Goal: Check status: Check status

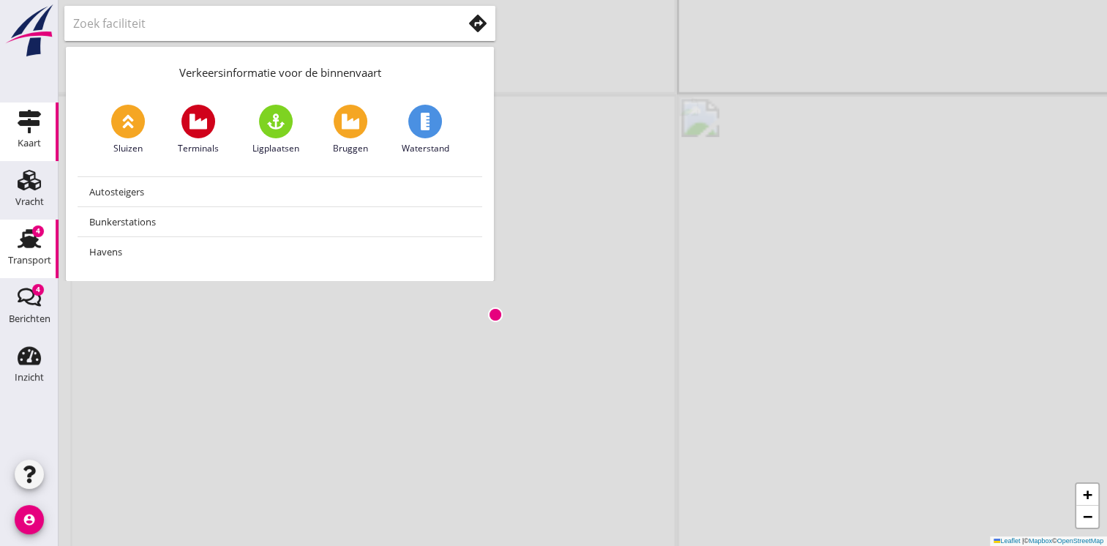
click at [39, 250] on div "Transport" at bounding box center [29, 260] width 43 height 20
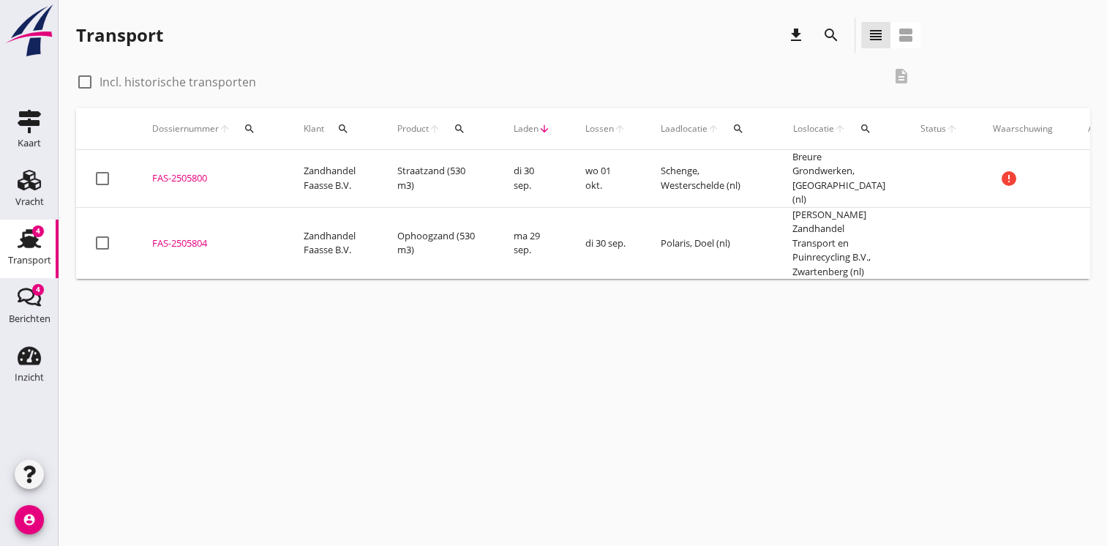
click at [84, 81] on div at bounding box center [84, 82] width 25 height 25
checkbox input "true"
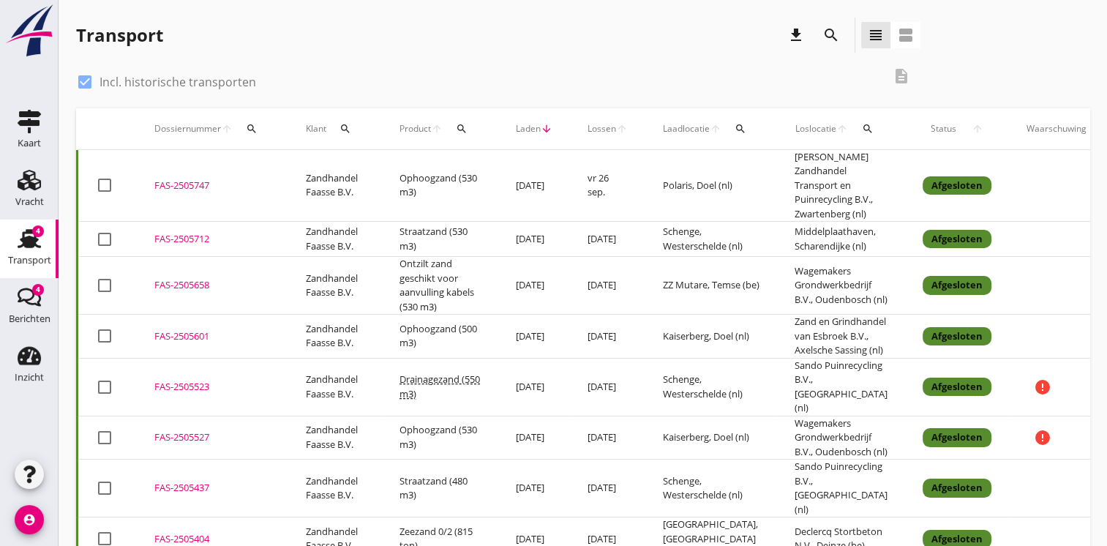
click at [579, 285] on td "[DATE]" at bounding box center [607, 286] width 75 height 58
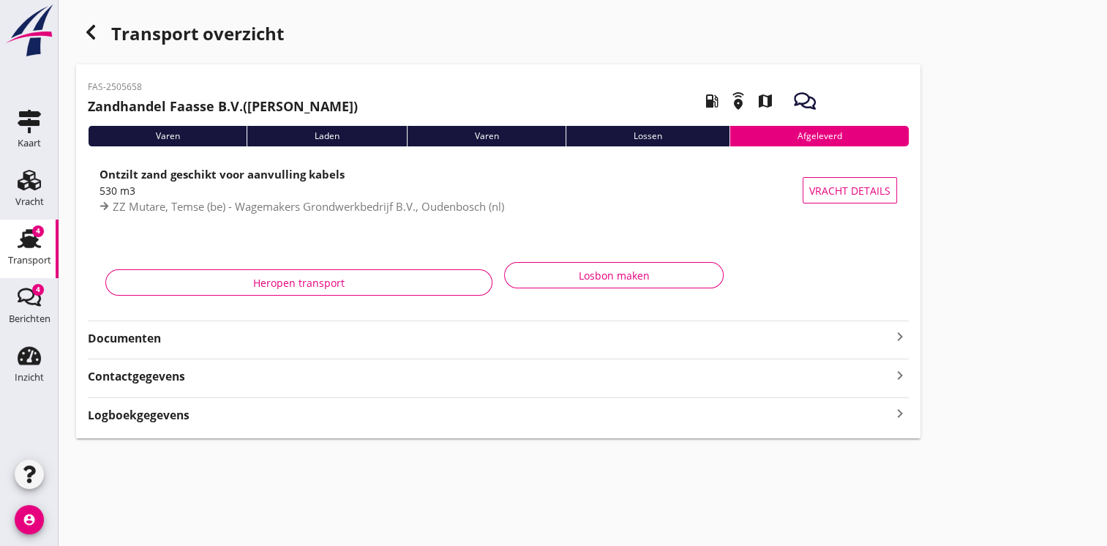
click at [534, 342] on strong "Documenten" at bounding box center [489, 338] width 803 height 17
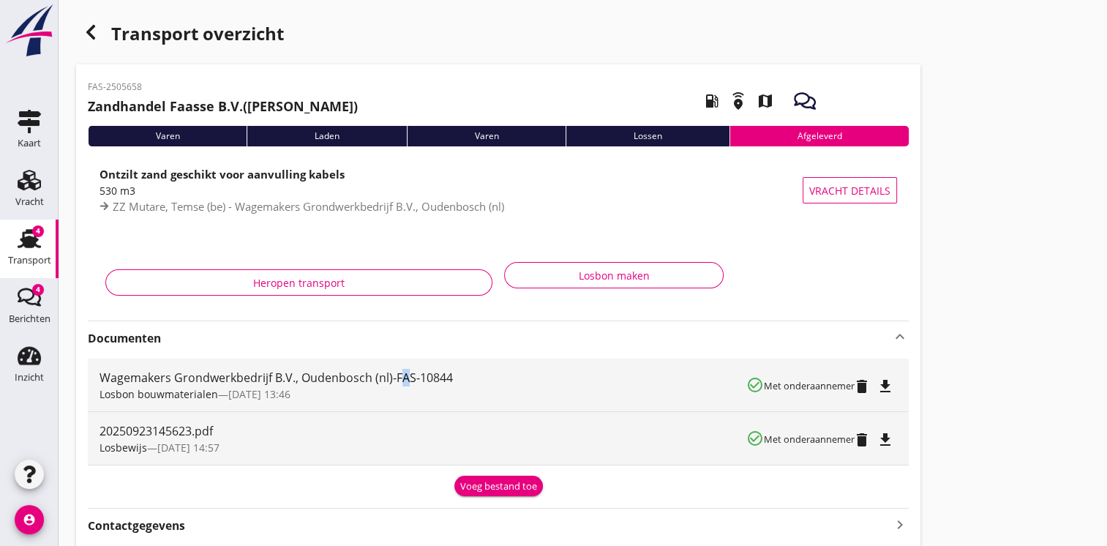
drag, startPoint x: 398, startPoint y: 377, endPoint x: 407, endPoint y: 377, distance: 8.8
click at [407, 377] on div "Wagemakers Grondwerkbedrijf B.V., Oudenbosch (nl)-FAS-10844" at bounding box center [422, 378] width 647 height 18
drag, startPoint x: 407, startPoint y: 377, endPoint x: 394, endPoint y: 376, distance: 12.5
click at [394, 376] on div "Wagemakers Grondwerkbedrijf B.V., Oudenbosch (nl)-FAS-10844" at bounding box center [422, 378] width 647 height 18
drag, startPoint x: 394, startPoint y: 376, endPoint x: 458, endPoint y: 383, distance: 64.1
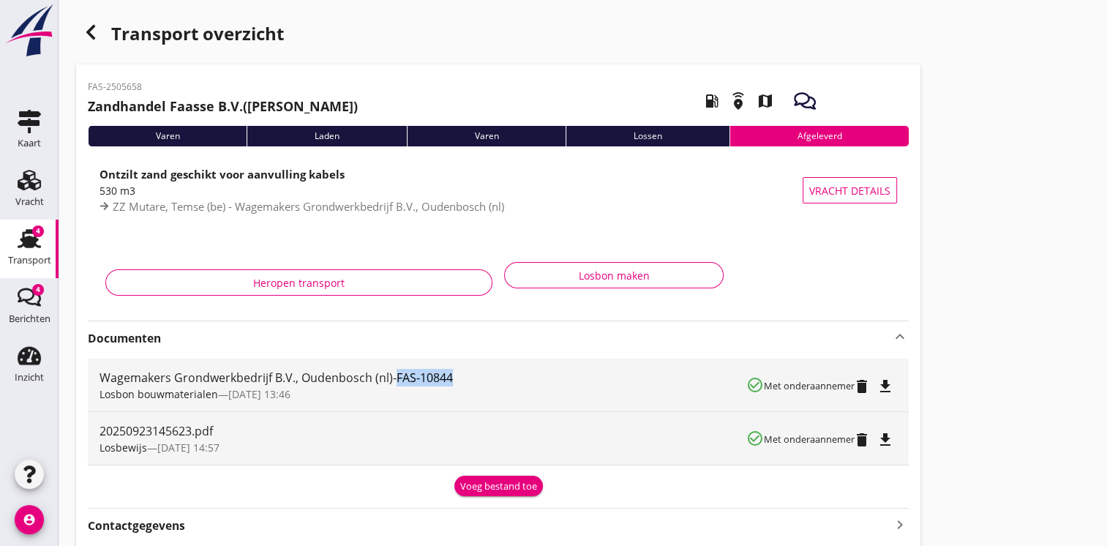
click at [458, 383] on div "Wagemakers Grondwerkbedrijf B.V., Oudenbosch (nl)-FAS-10844" at bounding box center [422, 378] width 647 height 18
copy div "FAS-10844"
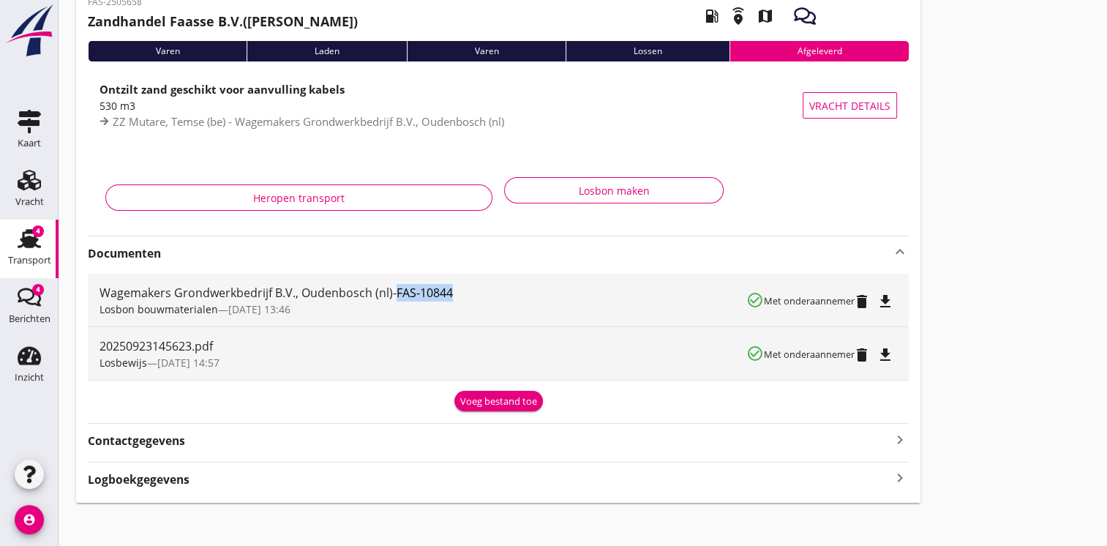
scroll to position [94, 0]
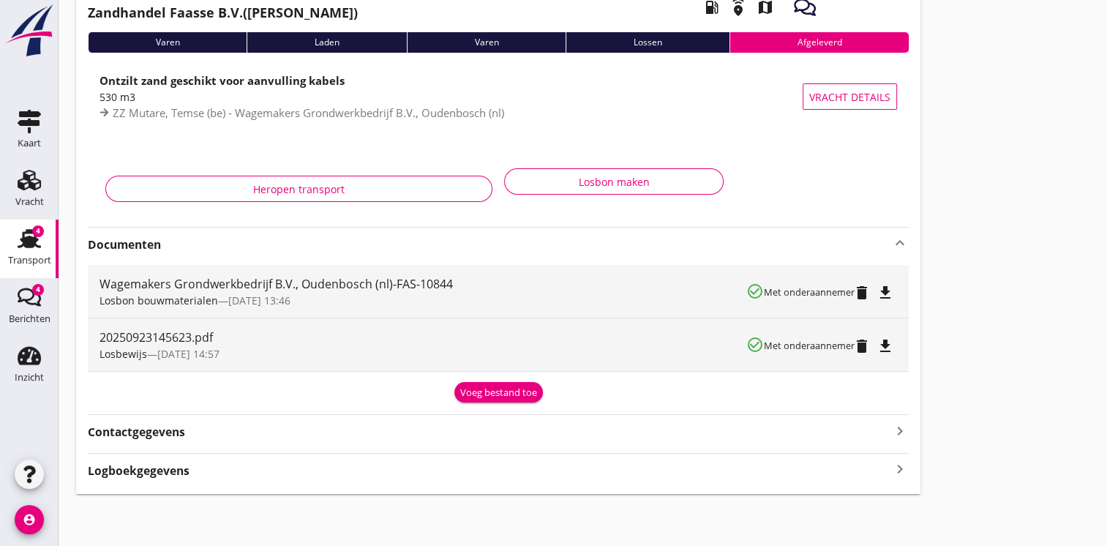
click at [897, 465] on icon "keyboard_arrow_right" at bounding box center [900, 469] width 18 height 20
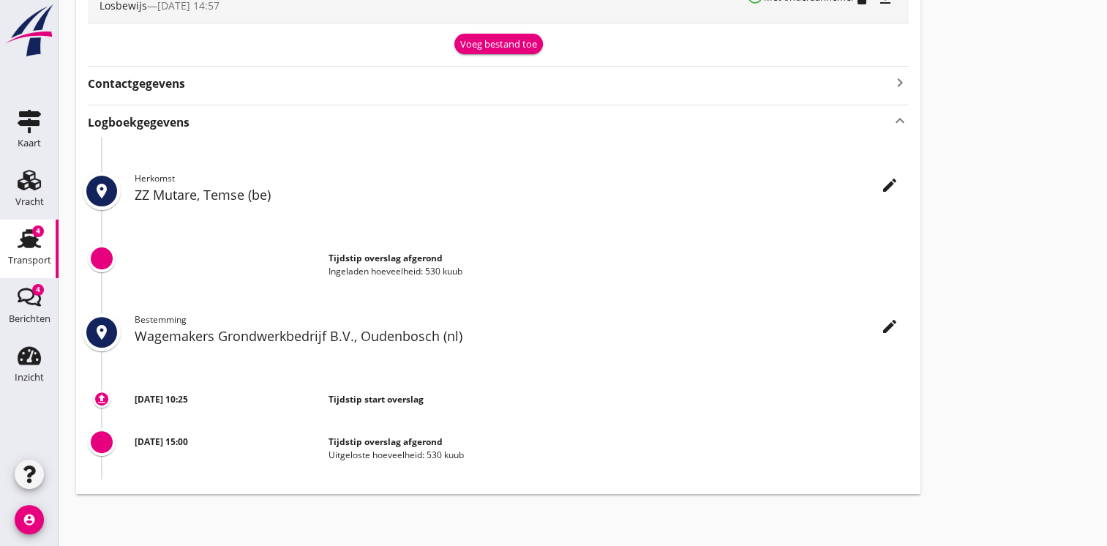
scroll to position [0, 0]
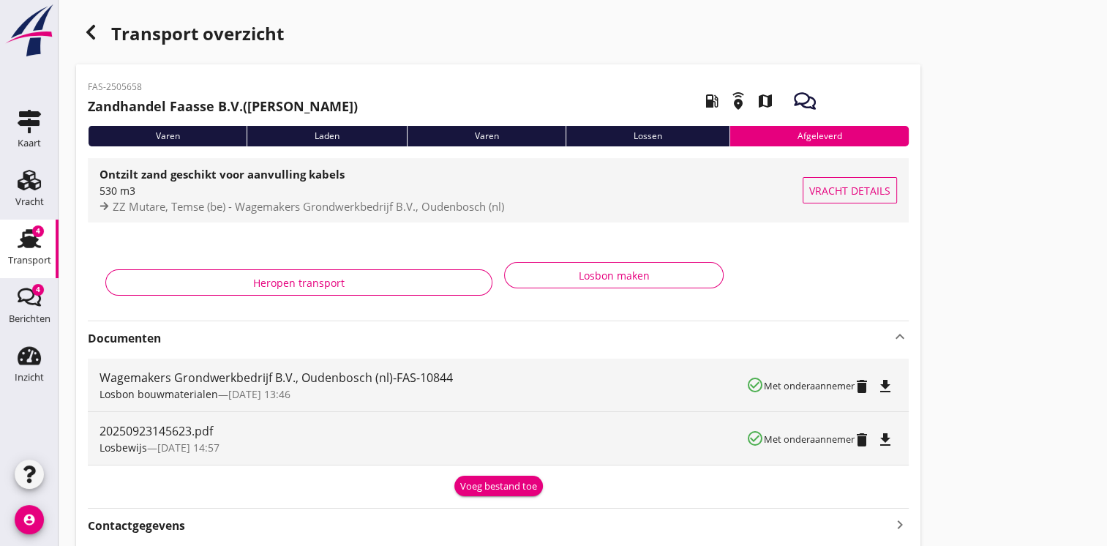
click at [827, 199] on button "Vracht details" at bounding box center [850, 190] width 94 height 26
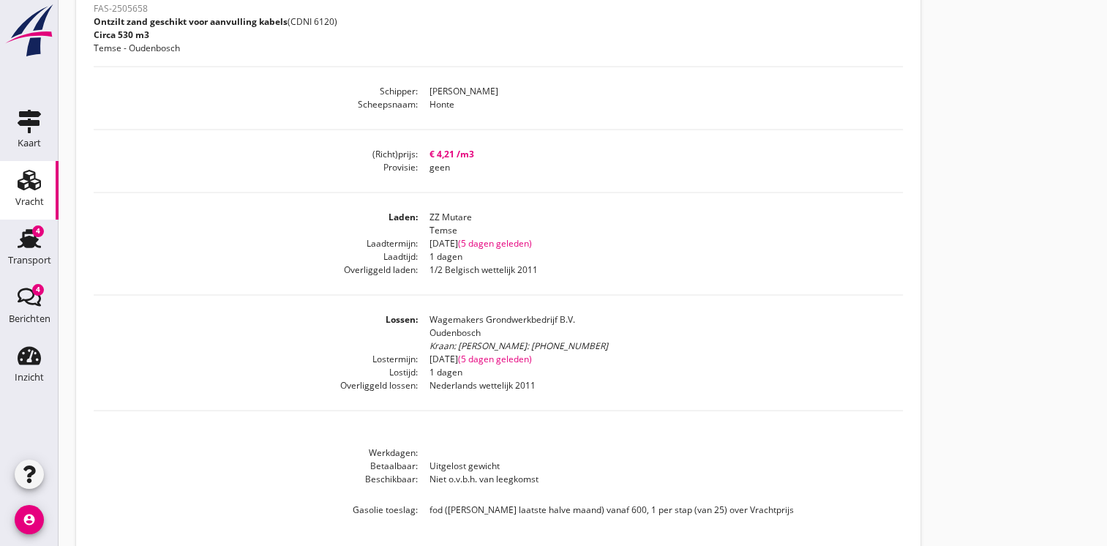
scroll to position [360, 0]
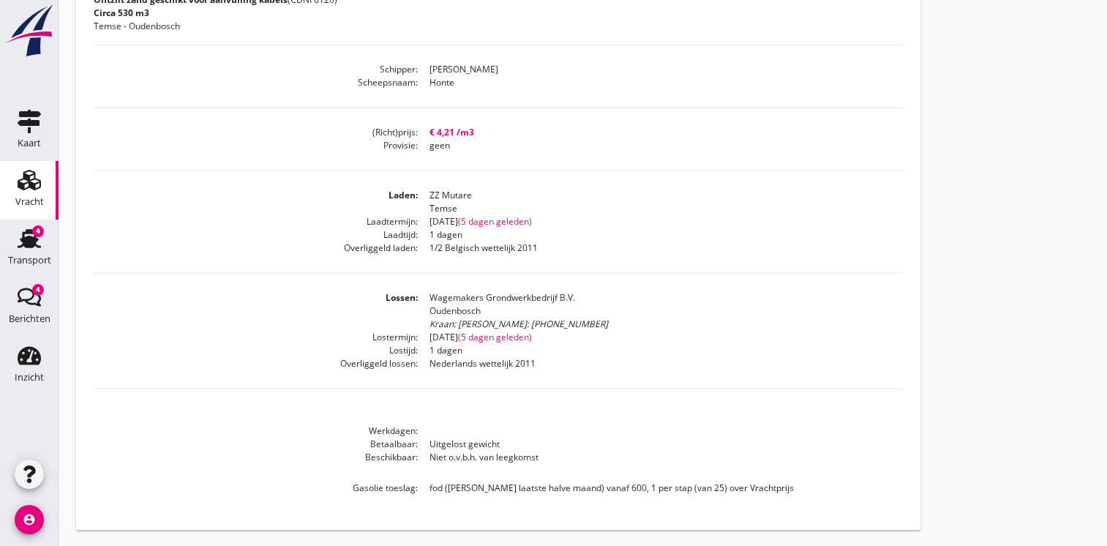
drag, startPoint x: 1101, startPoint y: 446, endPoint x: 462, endPoint y: 341, distance: 647.9
click at [462, 341] on div "Vracht details + − Leaflet | © Mapbox © OpenStreetMap warning Het transport hee…" at bounding box center [583, 93] width 1048 height 907
click at [19, 255] on div "Transport" at bounding box center [29, 260] width 43 height 20
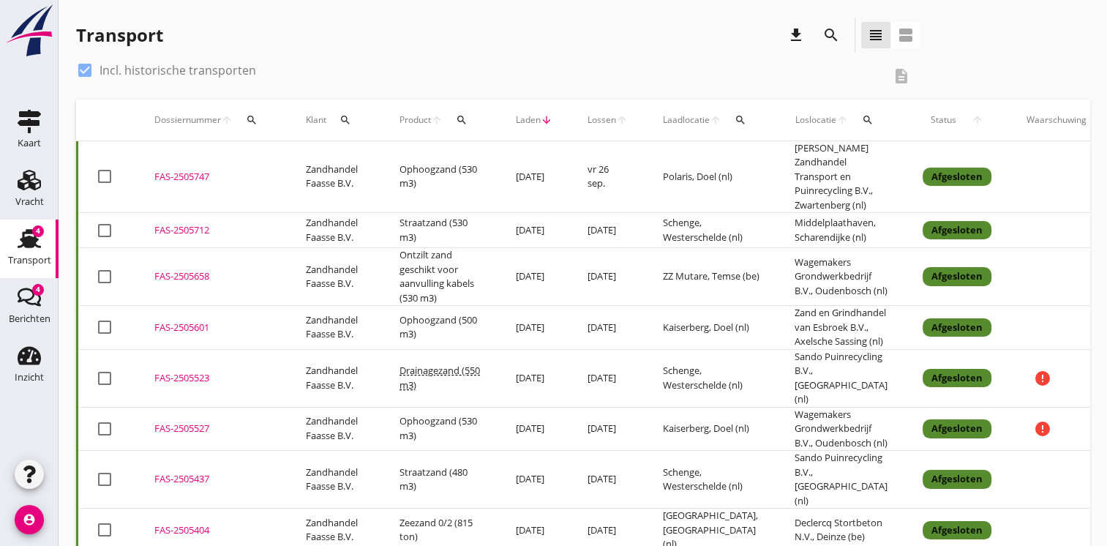
click at [509, 222] on td "[DATE]" at bounding box center [534, 230] width 72 height 35
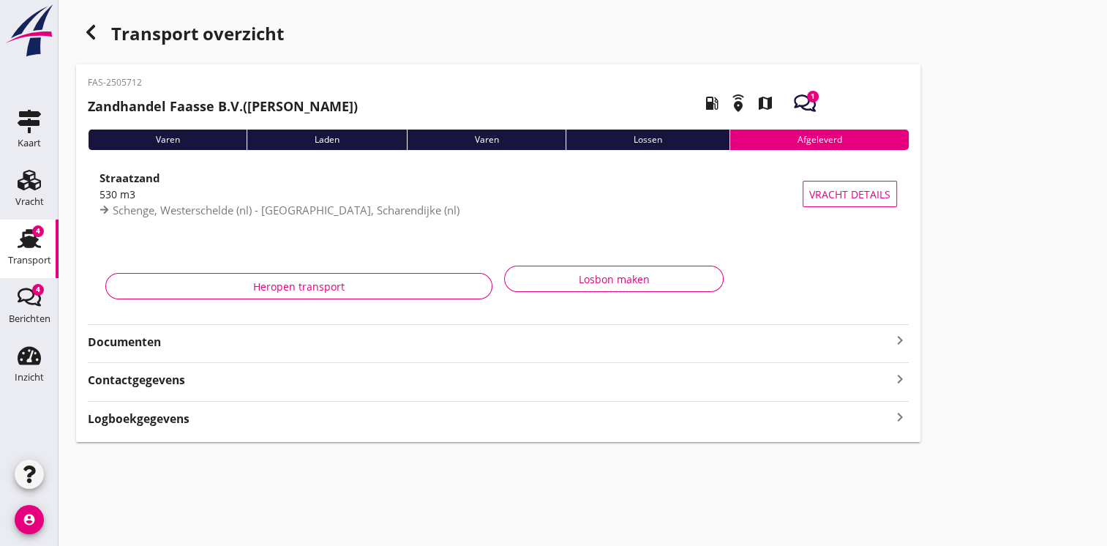
click at [361, 350] on strong "Documenten" at bounding box center [489, 342] width 803 height 17
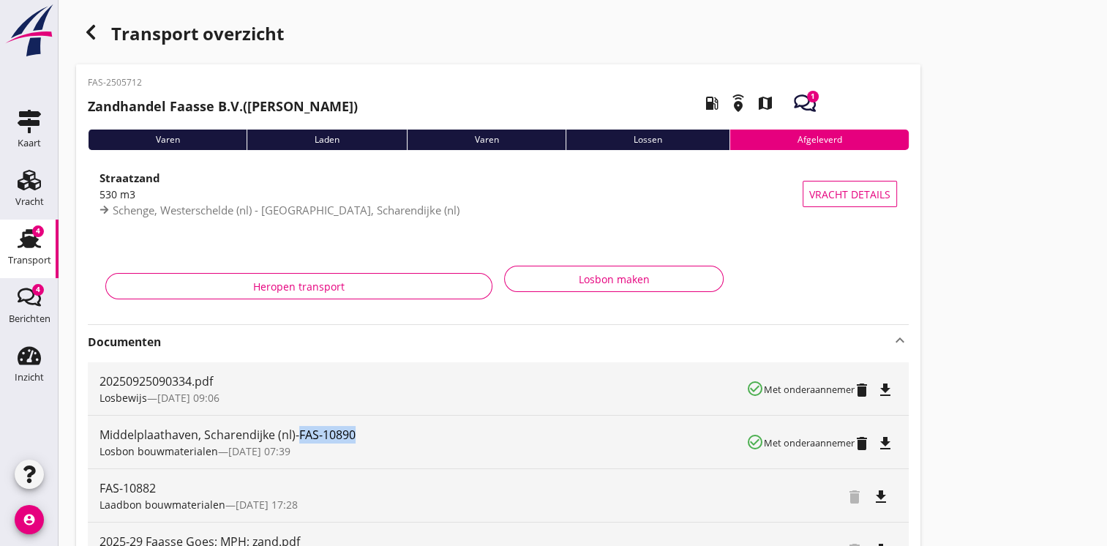
drag, startPoint x: 297, startPoint y: 435, endPoint x: 359, endPoint y: 440, distance: 62.5
click at [359, 440] on div "Middelplaathaven, Scharendijke (nl)-FAS-10890" at bounding box center [422, 435] width 647 height 18
copy div "FAS-10890"
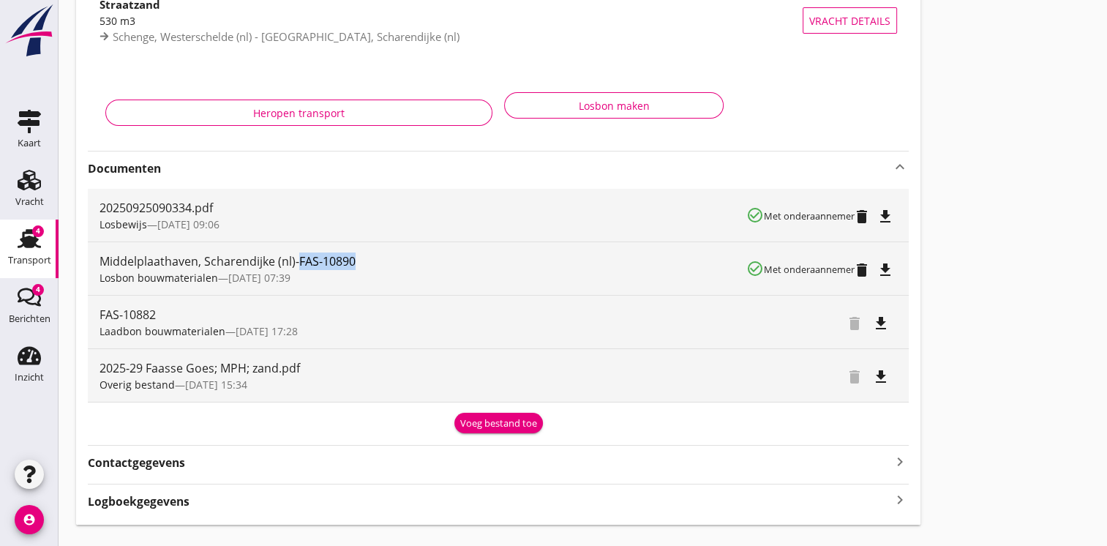
scroll to position [203, 0]
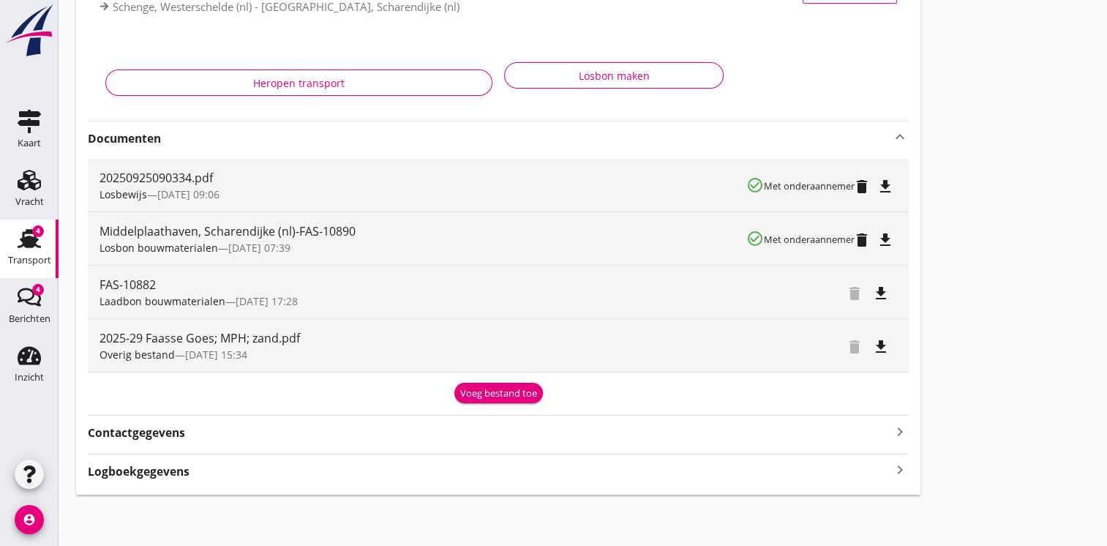
click at [879, 461] on div "Logboekgegevens keyboard_arrow_right" at bounding box center [498, 470] width 821 height 20
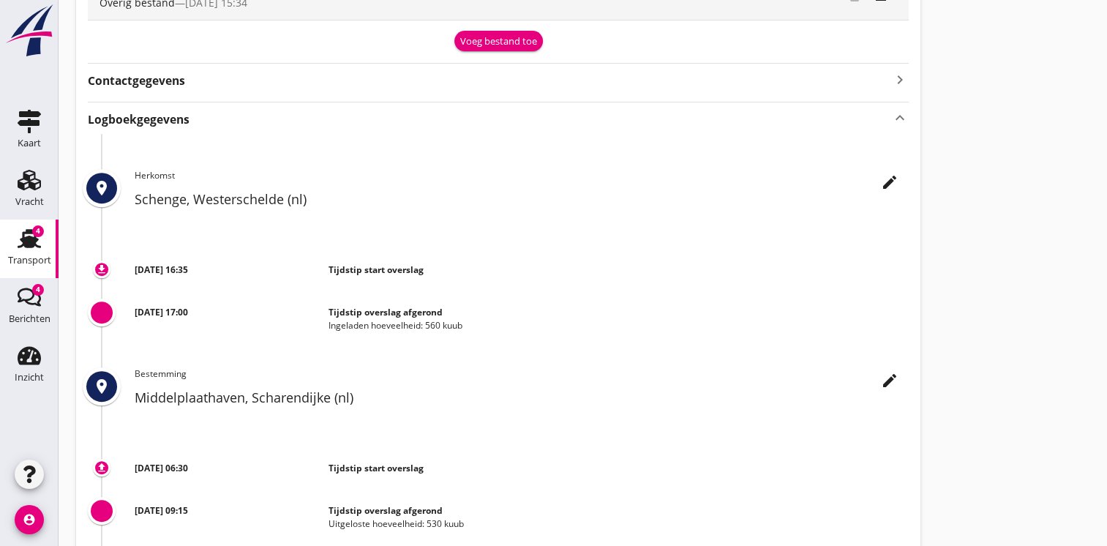
scroll to position [579, 0]
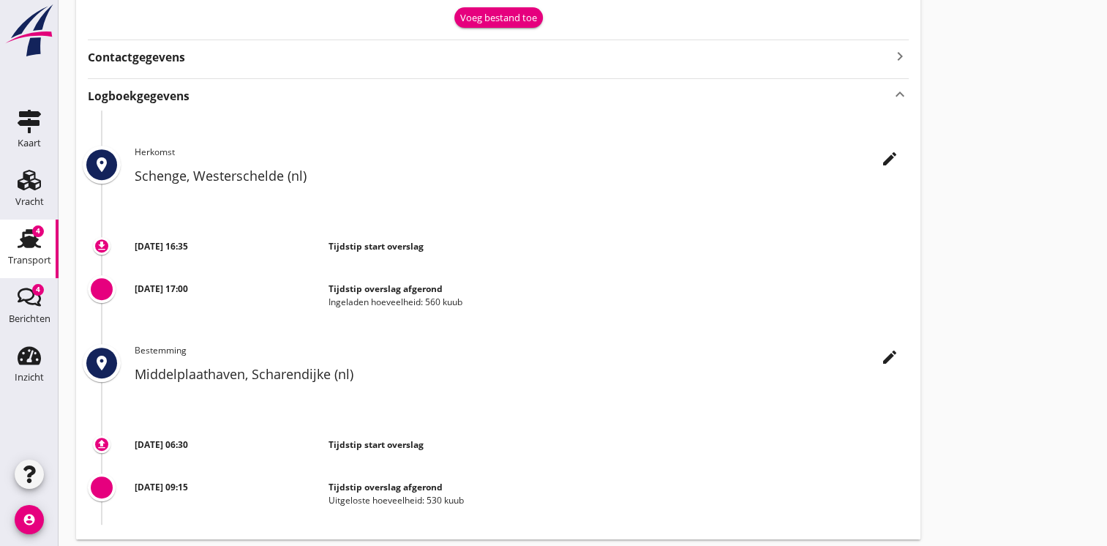
click at [40, 247] on use at bounding box center [29, 238] width 23 height 19
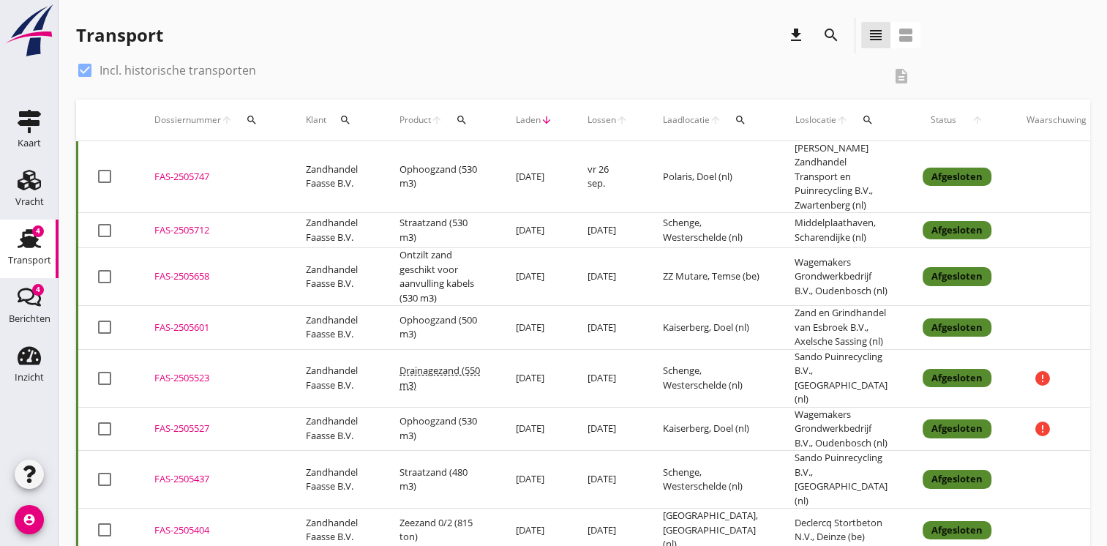
click at [548, 184] on td "[DATE]" at bounding box center [534, 177] width 72 height 72
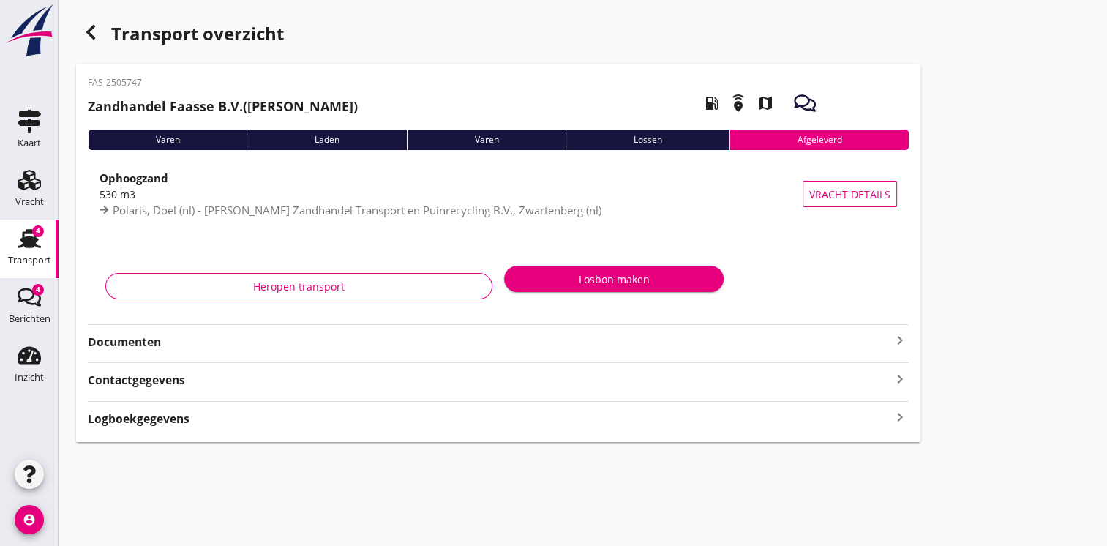
click at [780, 342] on strong "Documenten" at bounding box center [489, 342] width 803 height 17
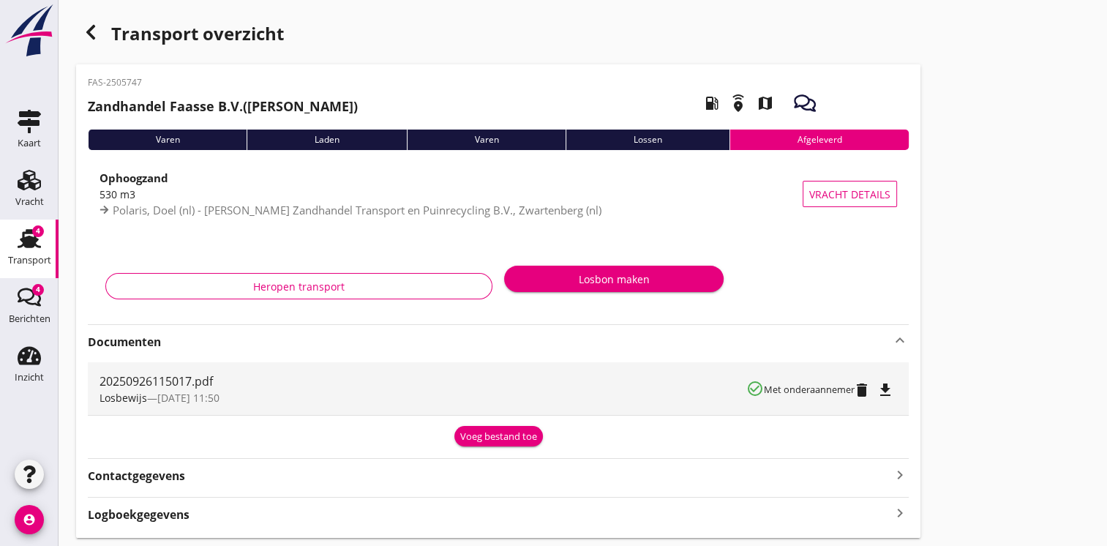
drag, startPoint x: 87, startPoint y: 78, endPoint x: 146, endPoint y: 85, distance: 59.7
click at [146, 85] on div "FAS-2505747 Zandhandel Faasse B.V. ([PERSON_NAME]) local_gas_station emergency_…" at bounding box center [498, 300] width 844 height 473
copy p "FAS-2505747"
